Goal: Task Accomplishment & Management: Use online tool/utility

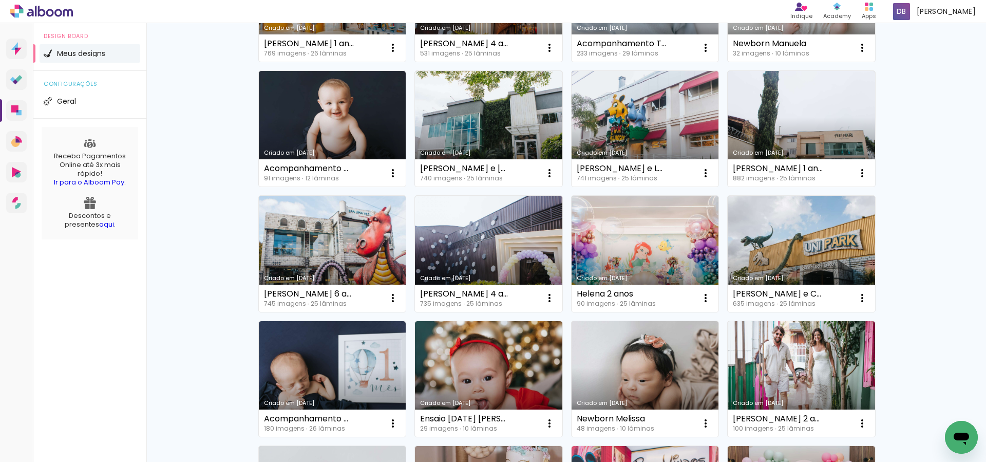
scroll to position [186, 0]
click at [933, 252] on div "Meus designs Crie e gerencie seus designs de álbum Criar um design Criado em 12…" at bounding box center [565, 383] width 839 height 1092
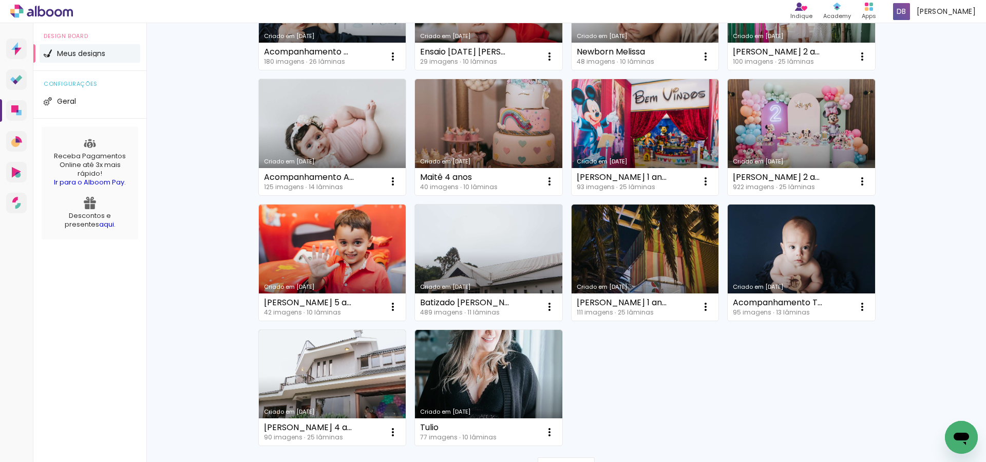
scroll to position [0, 0]
